Goal: Task Accomplishment & Management: Use online tool/utility

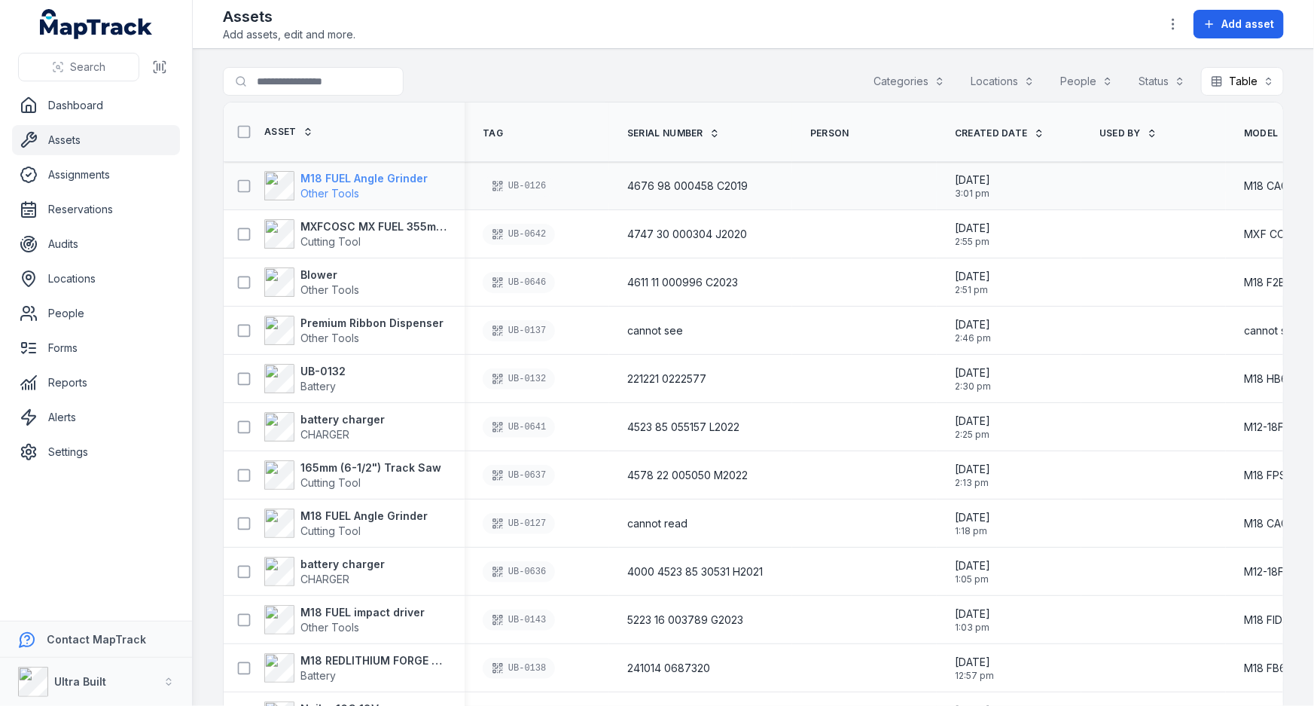
click at [328, 183] on strong "M18 FUEL Angle Grinder" at bounding box center [364, 178] width 127 height 15
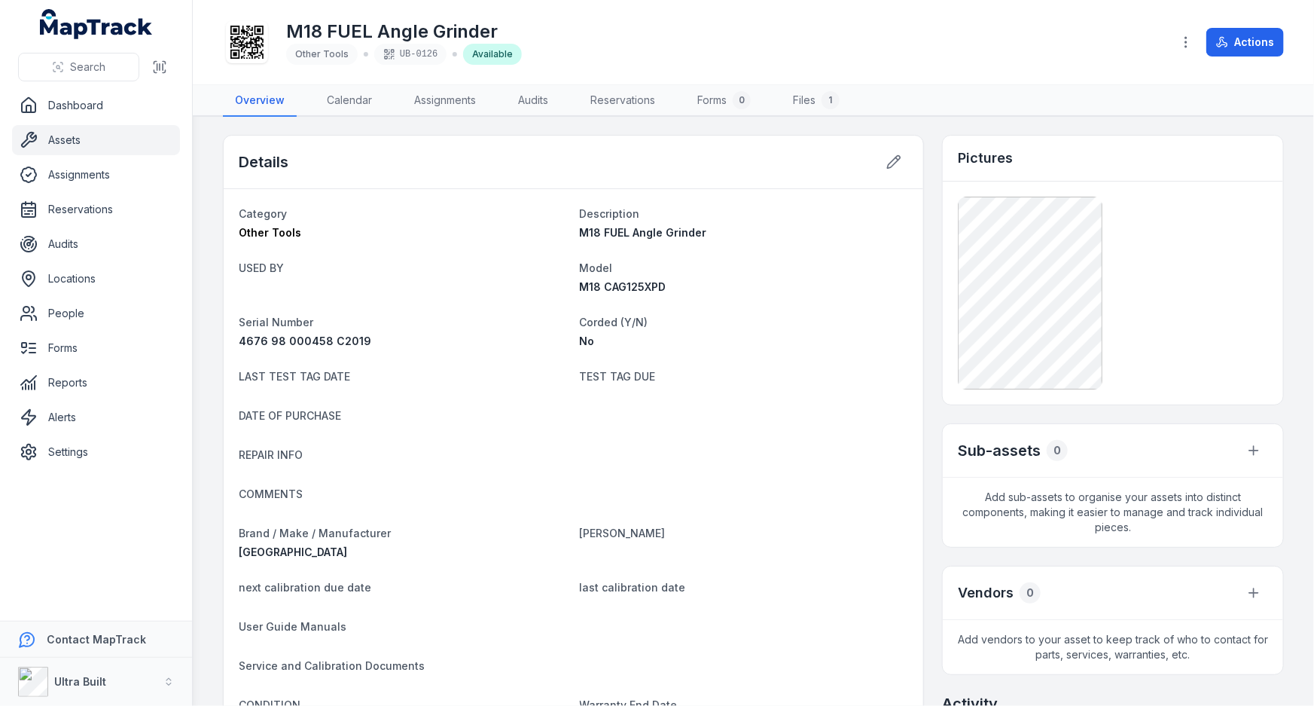
click at [55, 137] on link "Assets" at bounding box center [96, 140] width 168 height 30
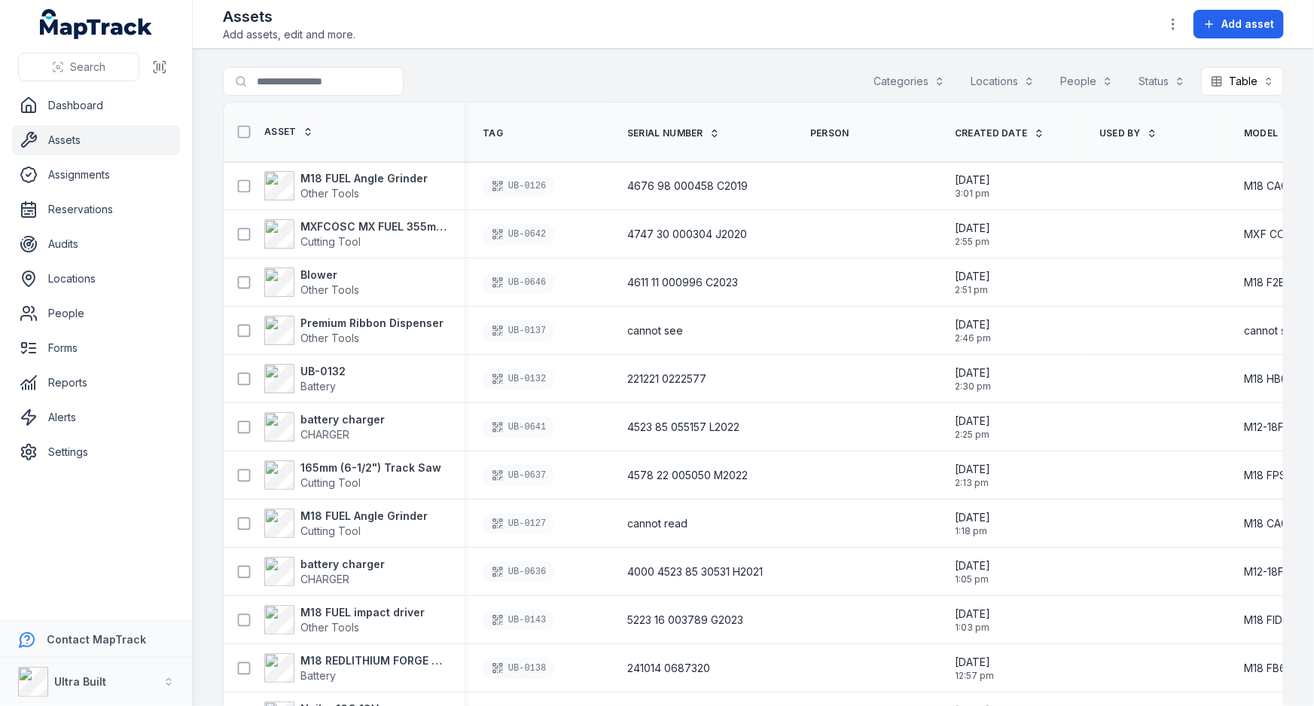
click at [578, 98] on div "Search for assets Categories Locations People Status Table *****" at bounding box center [753, 84] width 1061 height 35
click at [585, 116] on th "Tag" at bounding box center [537, 132] width 145 height 60
click at [456, 21] on div "Assets Add assets, edit and more. Add asset" at bounding box center [753, 24] width 1061 height 36
click at [68, 136] on link "Assets" at bounding box center [96, 140] width 168 height 30
click at [60, 139] on link "Assets" at bounding box center [96, 140] width 168 height 30
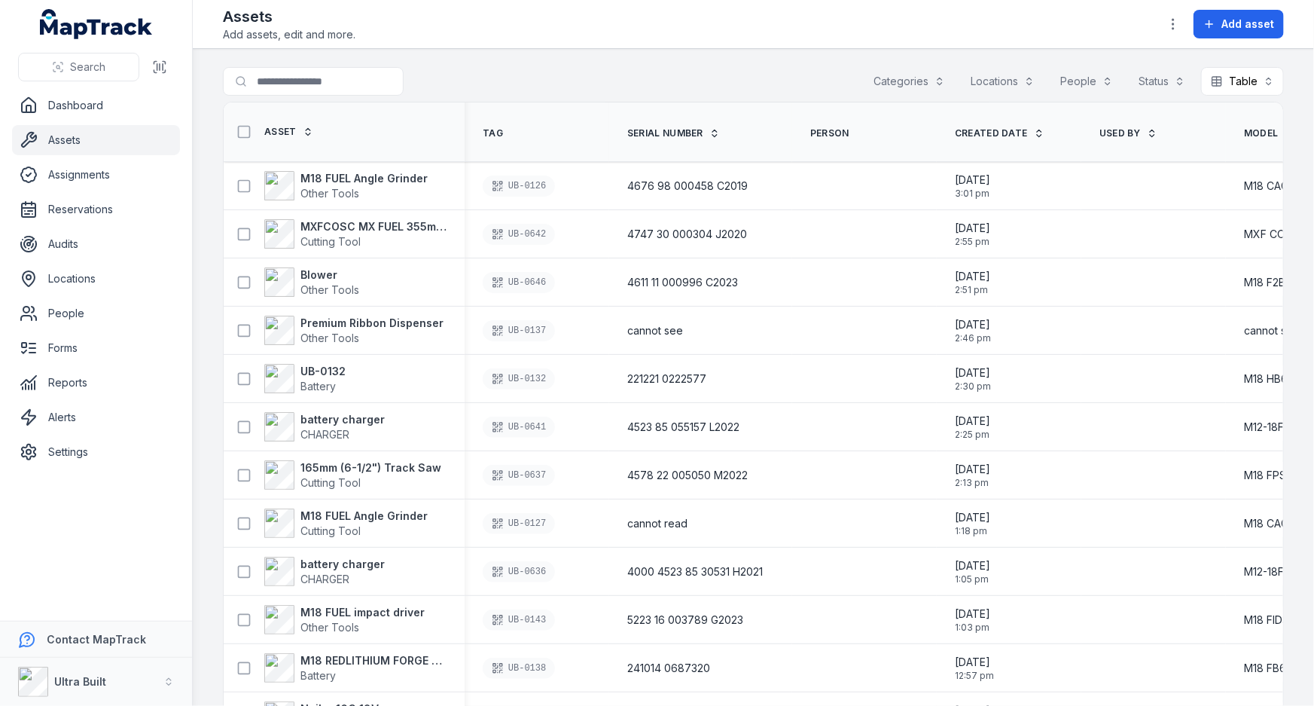
click at [427, 36] on div "Assets Add assets, edit and more. Add asset" at bounding box center [753, 24] width 1061 height 36
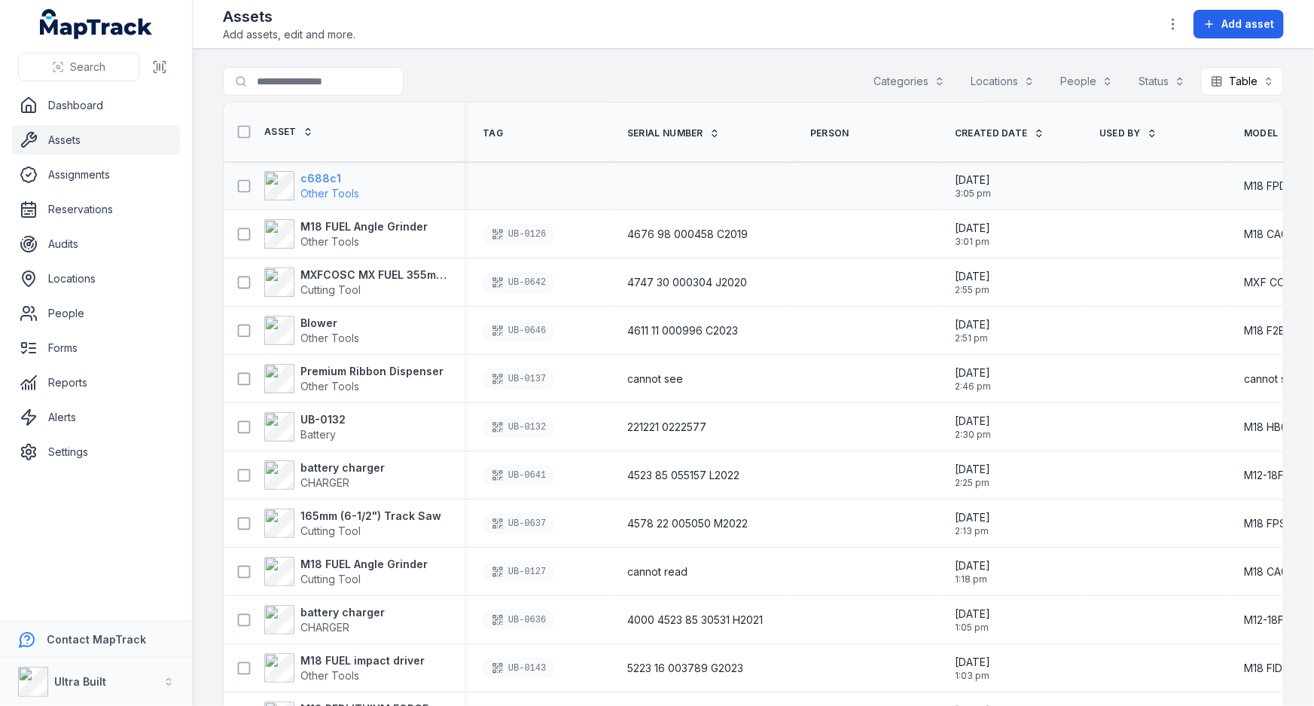
click at [325, 175] on strong "c688c1" at bounding box center [330, 178] width 59 height 15
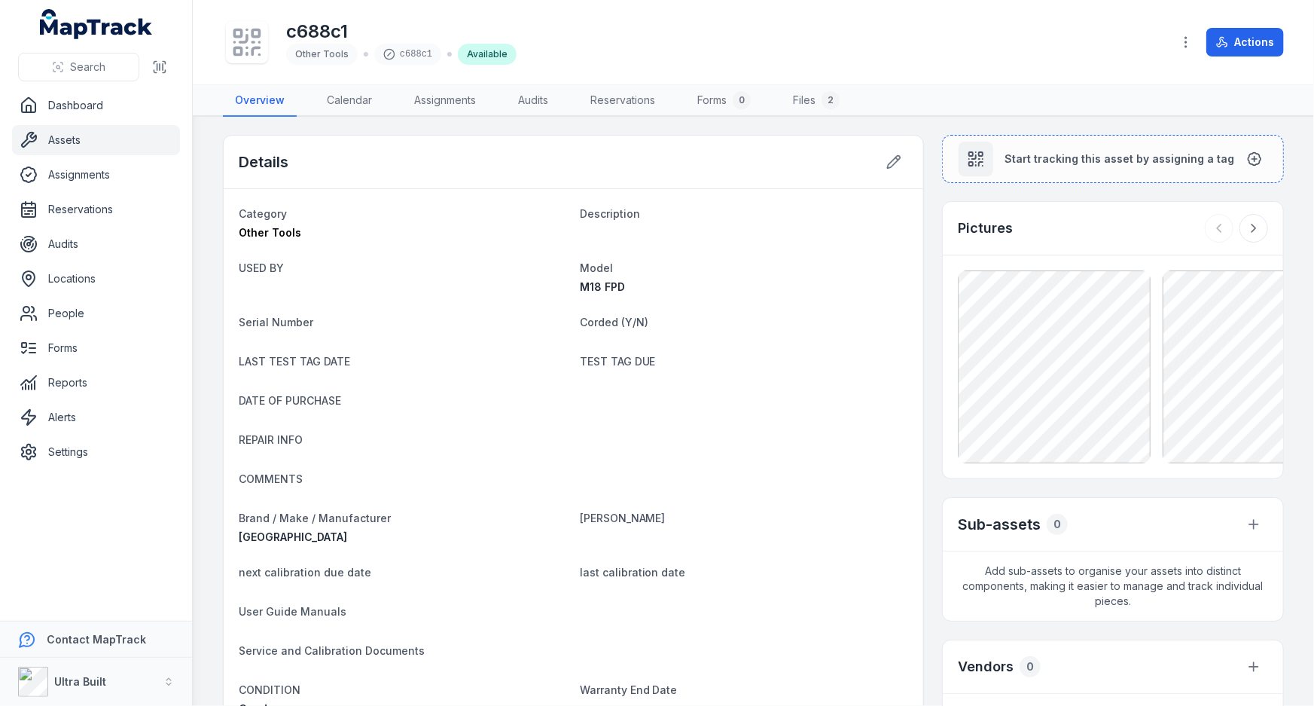
click at [69, 146] on link "Assets" at bounding box center [96, 140] width 168 height 30
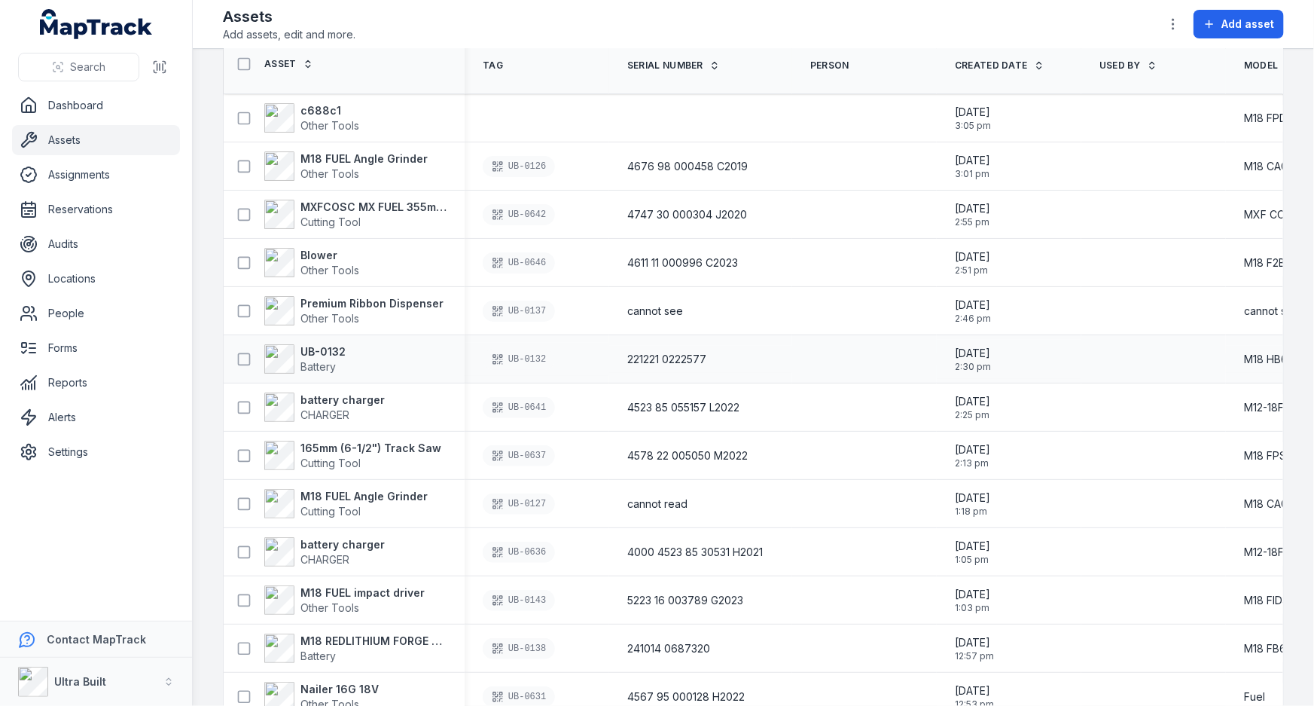
scroll to position [136, 0]
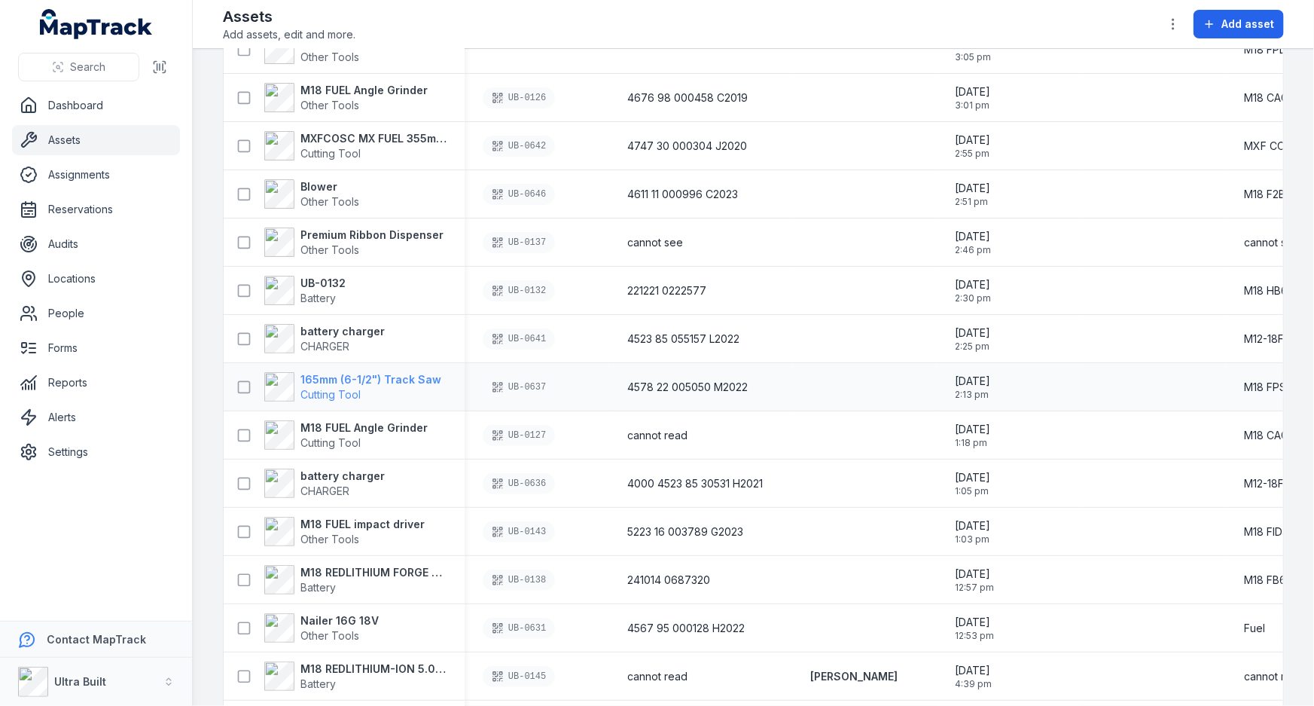
click at [385, 376] on strong "165mm (6-1/2") Track Saw" at bounding box center [371, 379] width 141 height 15
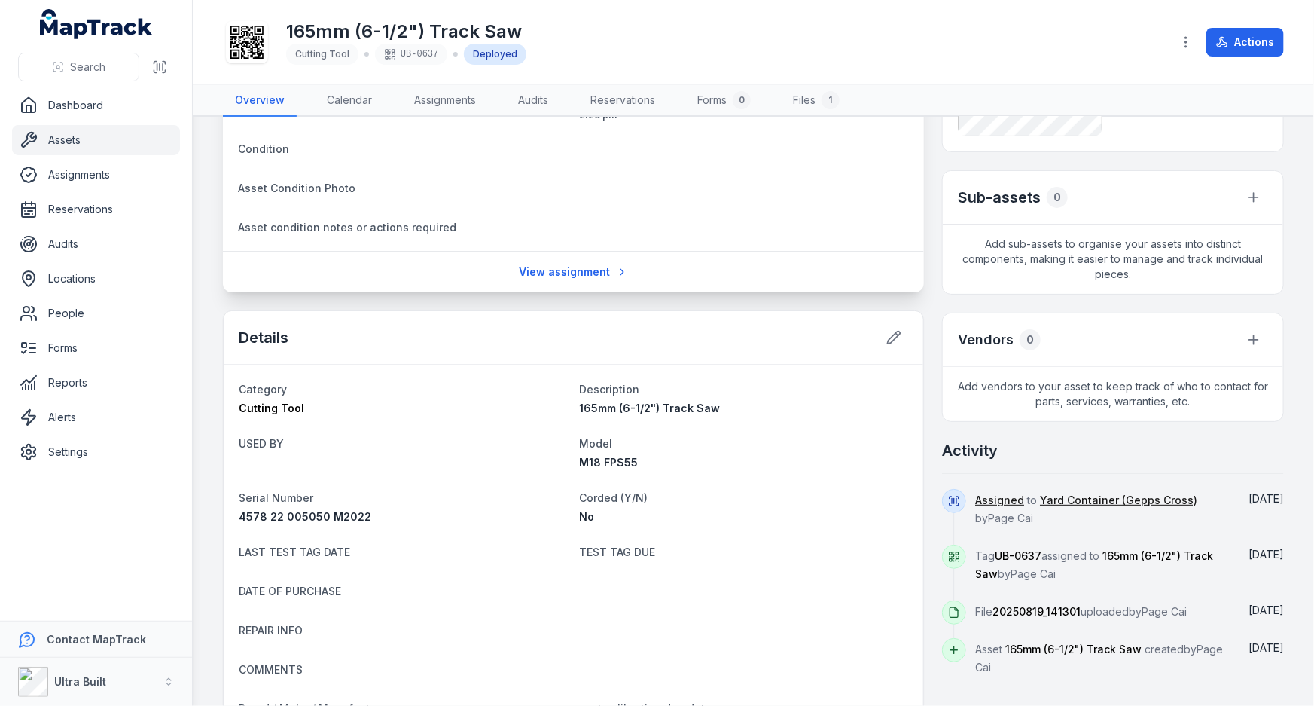
scroll to position [273, 0]
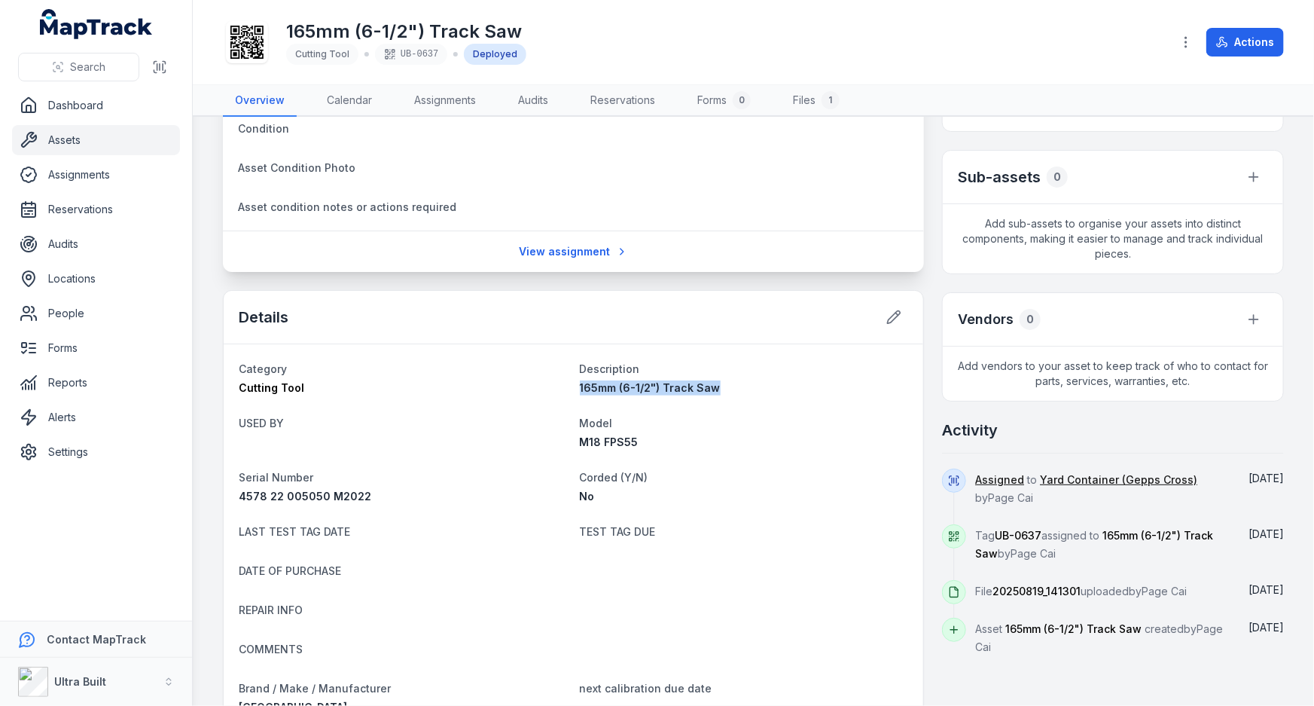
drag, startPoint x: 739, startPoint y: 386, endPoint x: 578, endPoint y: 383, distance: 161.2
click at [580, 383] on div "165mm (6-1/2") Track Saw" at bounding box center [744, 387] width 329 height 15
copy span "165mm (6-1/2") Track Saw"
click at [60, 142] on link "Assets" at bounding box center [96, 140] width 168 height 30
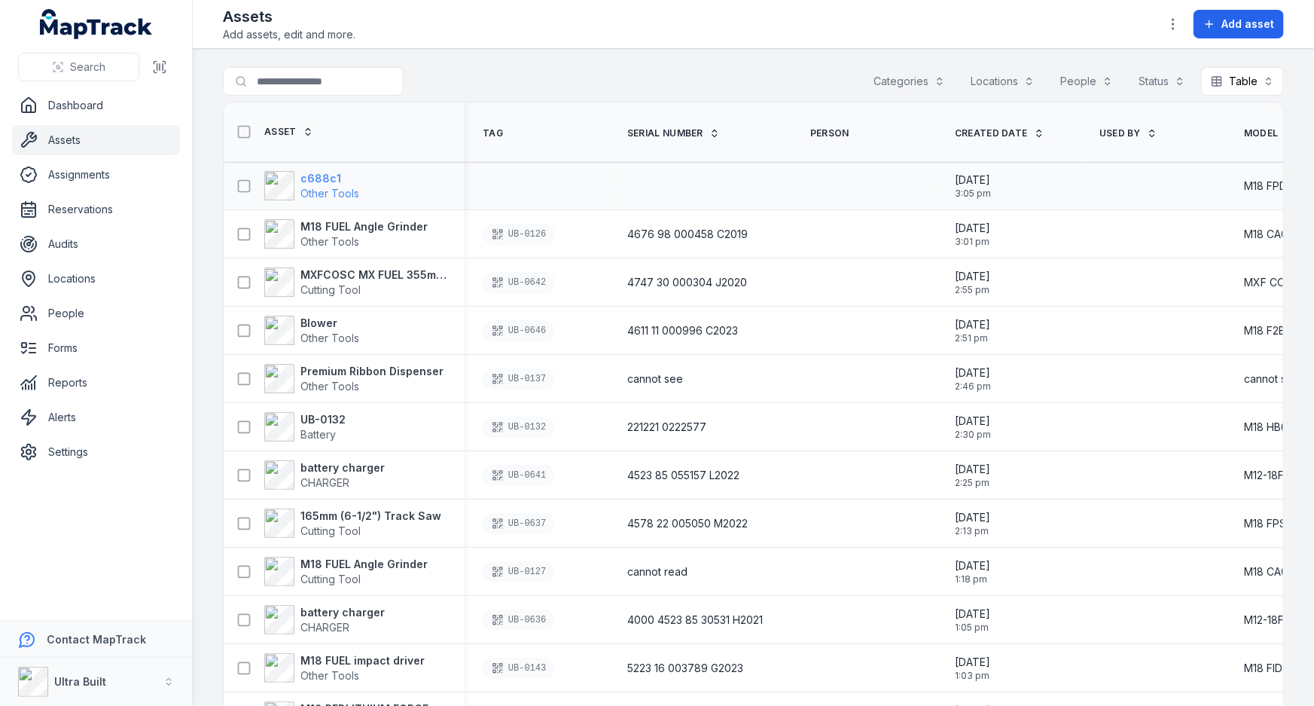
click at [321, 172] on strong "c688c1" at bounding box center [330, 178] width 59 height 15
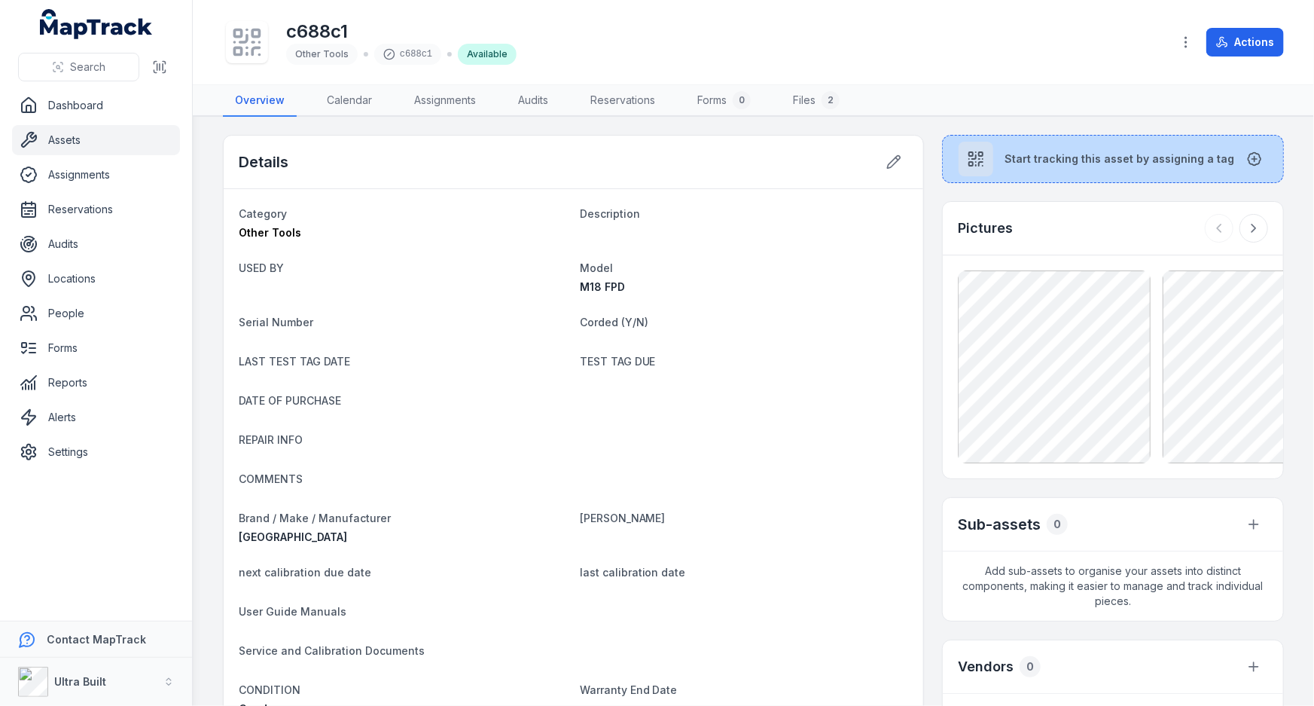
click at [1000, 145] on button "Start tracking this asset by assigning a tag" at bounding box center [1113, 159] width 342 height 48
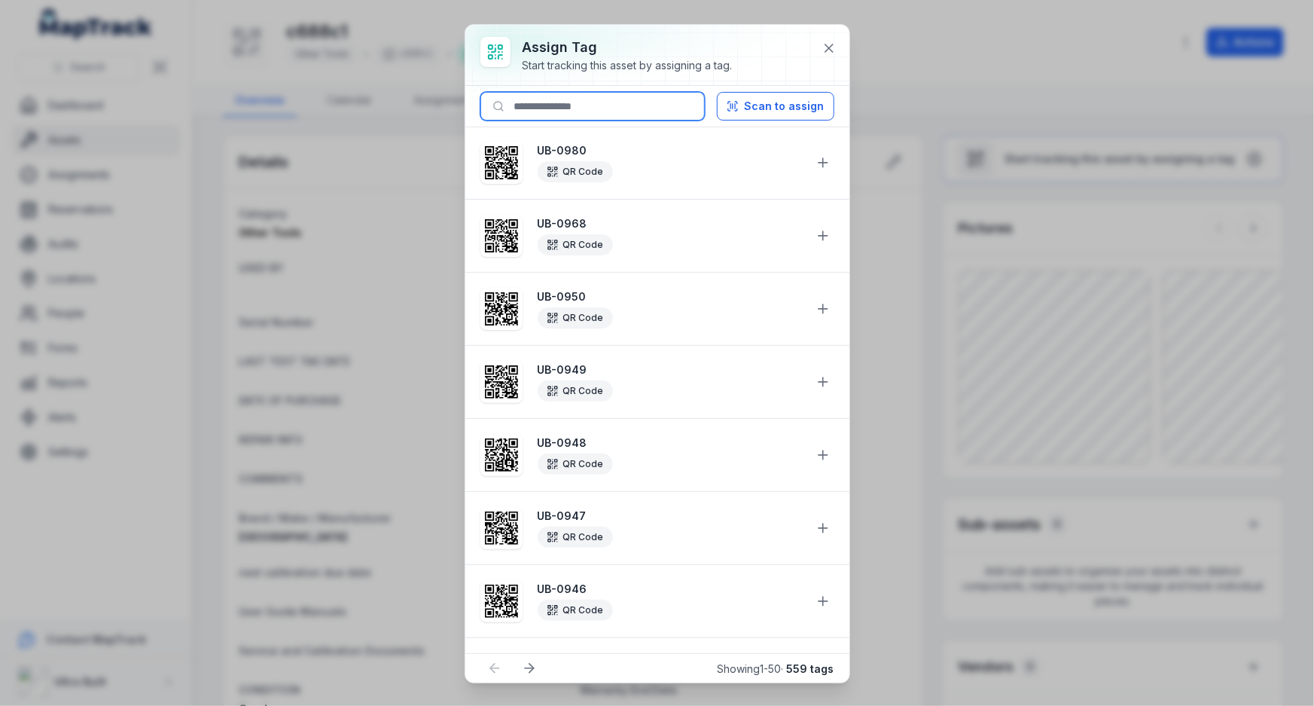
click at [617, 102] on input at bounding box center [593, 106] width 224 height 29
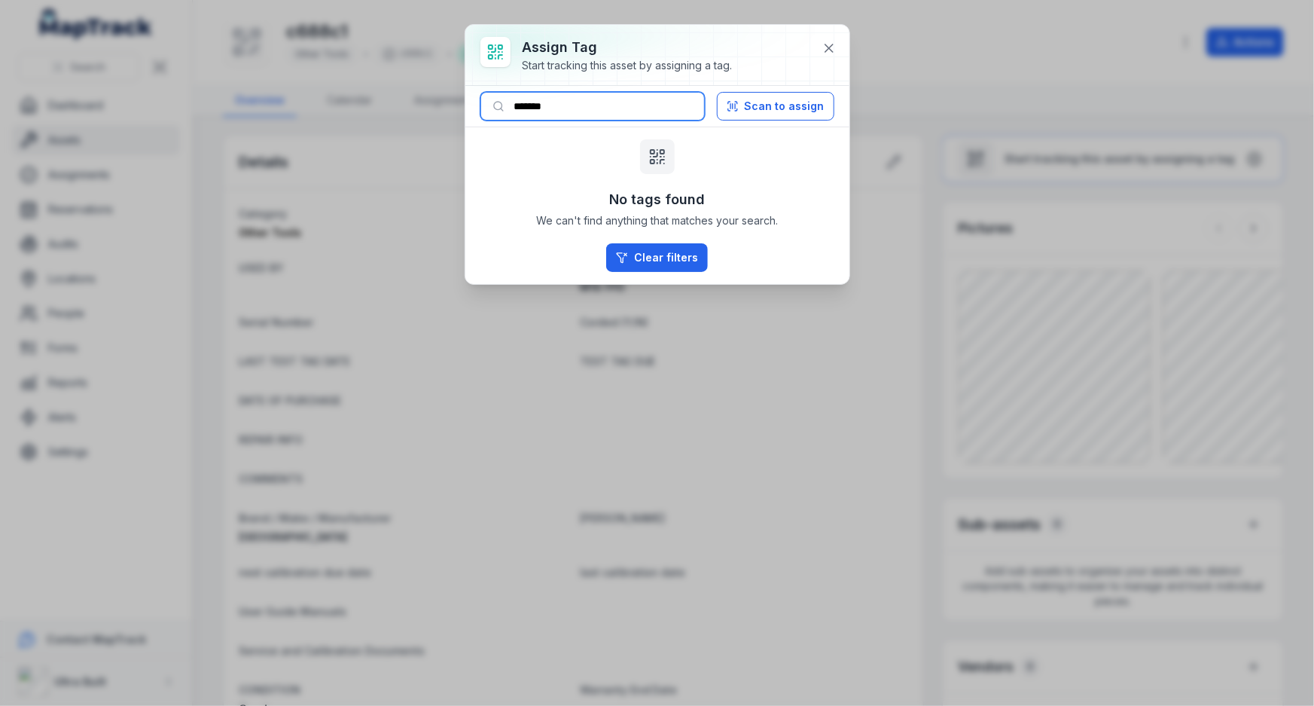
drag, startPoint x: 539, startPoint y: 105, endPoint x: 607, endPoint y: 98, distance: 68.2
click at [607, 98] on input "*******" at bounding box center [593, 106] width 224 height 29
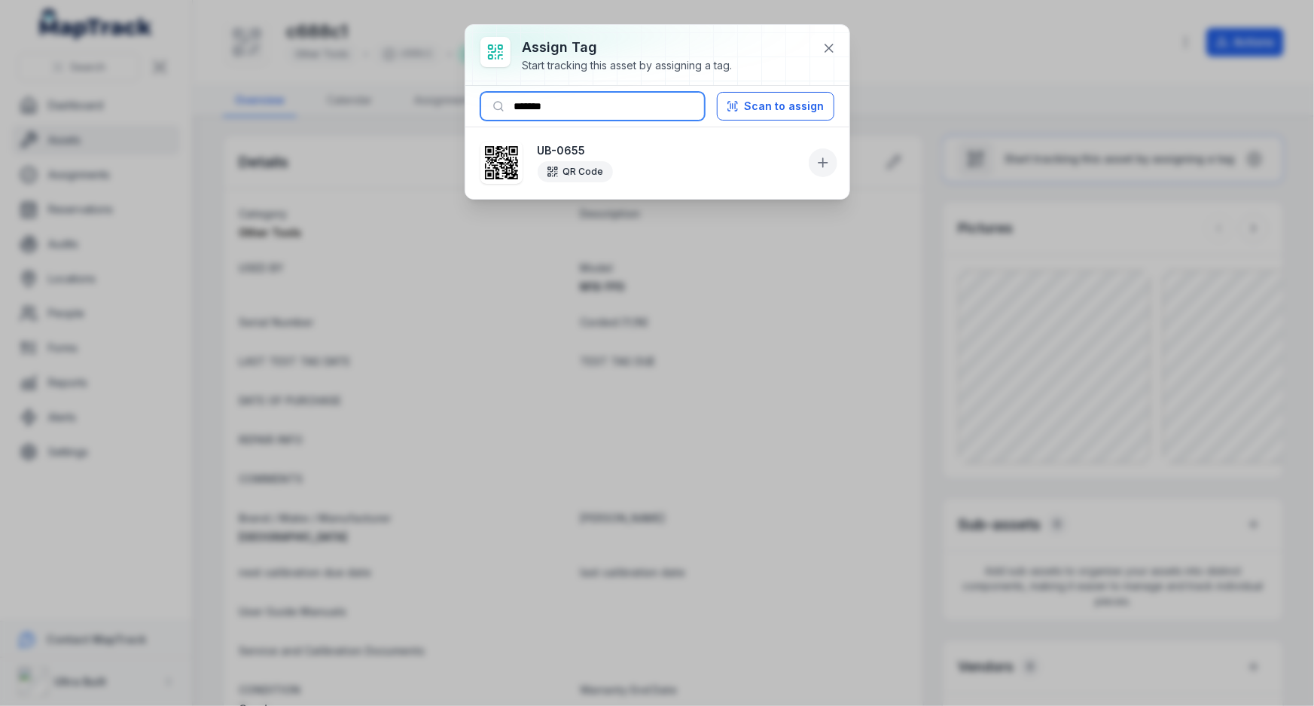
type input "*******"
click at [816, 155] on icon at bounding box center [823, 162] width 15 height 15
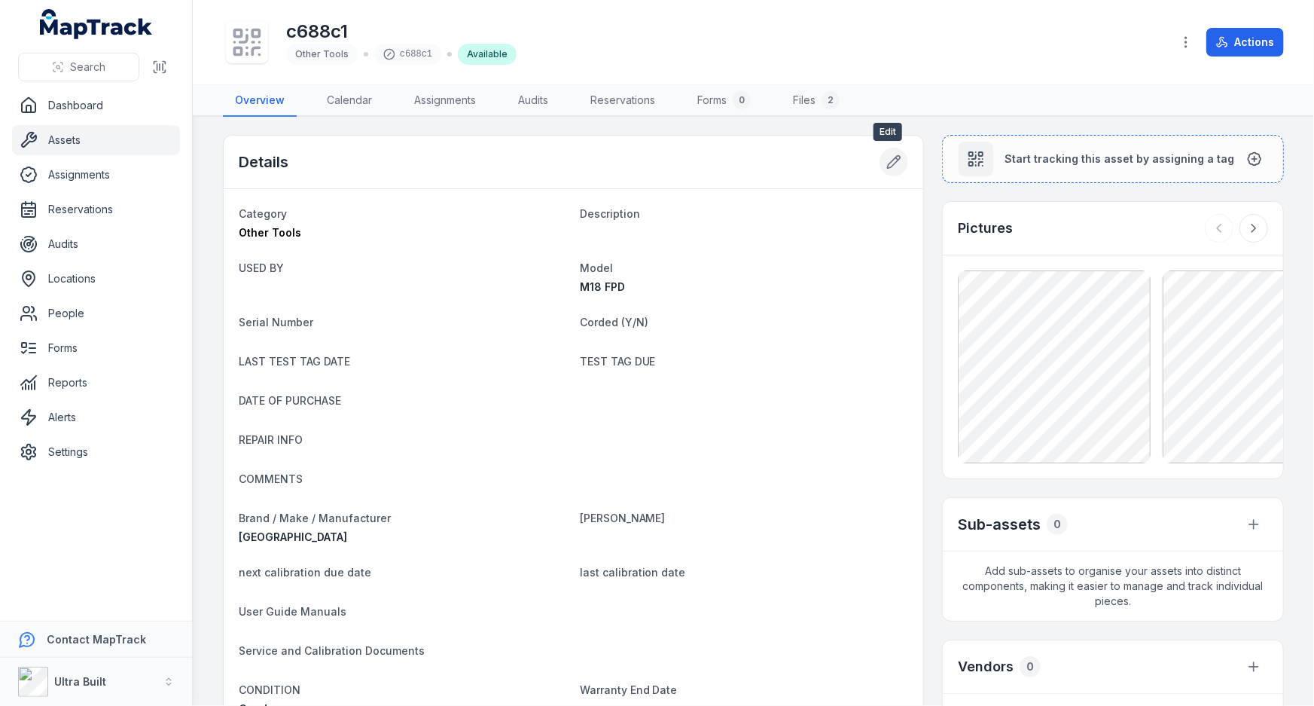
click at [888, 158] on icon at bounding box center [894, 162] width 13 height 13
